Goal: Obtain resource: Obtain resource

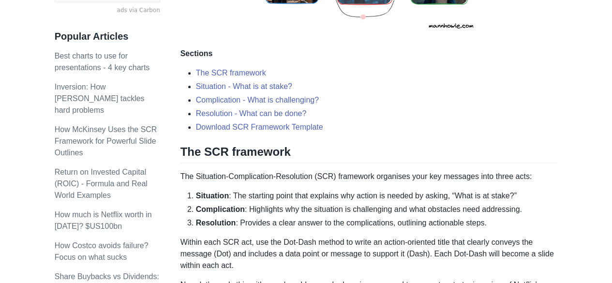
scroll to position [452, 0]
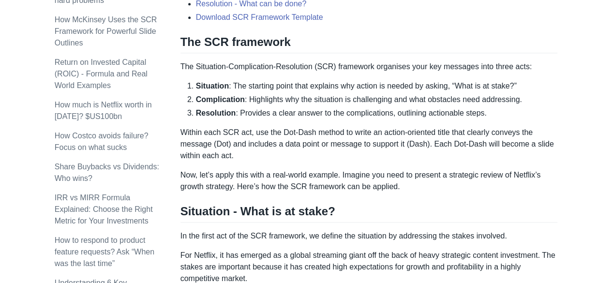
click at [520, 135] on p "Within each SCR act, use the Dot-Dash method to write an action-oriented title …" at bounding box center [368, 144] width 377 height 35
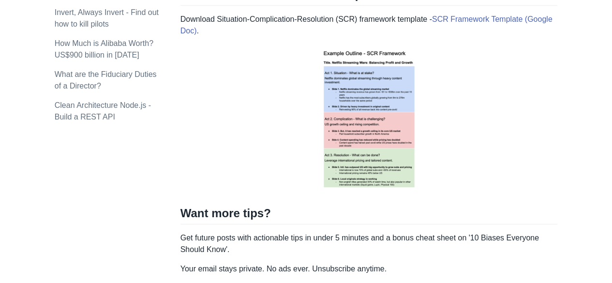
scroll to position [1323, 0]
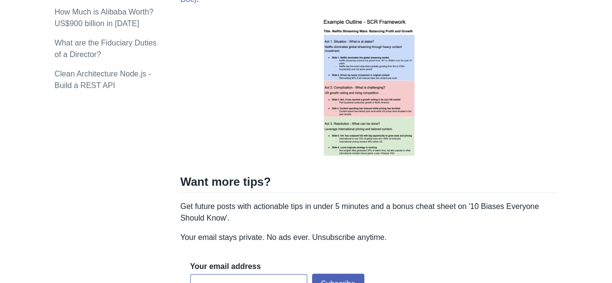
click at [386, 102] on img at bounding box center [369, 88] width 124 height 150
click at [394, 101] on img at bounding box center [369, 88] width 124 height 150
click at [414, 101] on img at bounding box center [369, 88] width 124 height 150
click at [453, 111] on p at bounding box center [368, 88] width 377 height 150
click at [407, 126] on img at bounding box center [369, 88] width 124 height 150
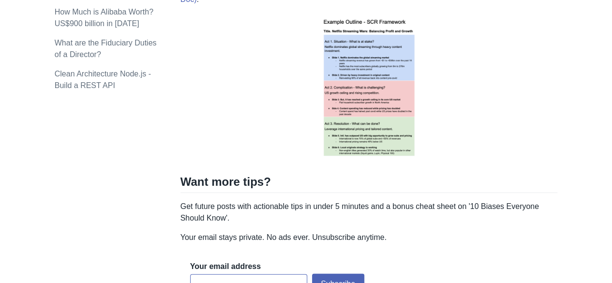
click at [392, 147] on img at bounding box center [369, 88] width 124 height 150
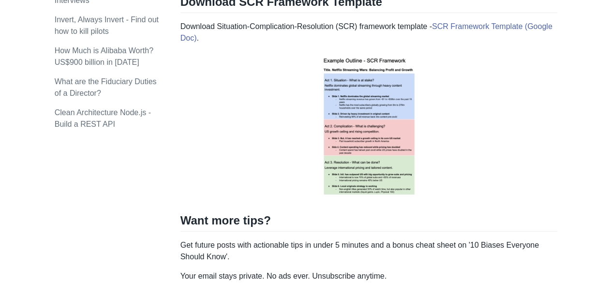
scroll to position [1226, 0]
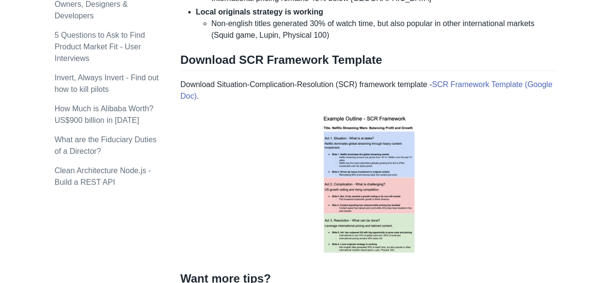
click at [295, 165] on p at bounding box center [368, 185] width 377 height 150
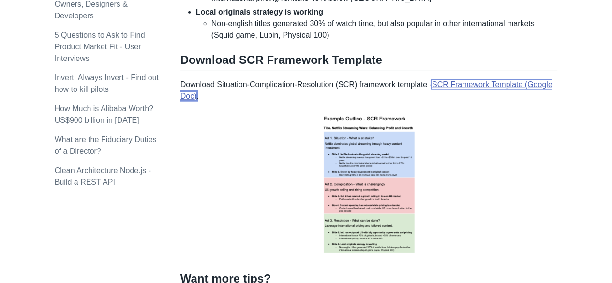
click at [507, 80] on link "SCR Framework Template (Google Doc)" at bounding box center [366, 90] width 372 height 20
